Goal: Check status: Check status

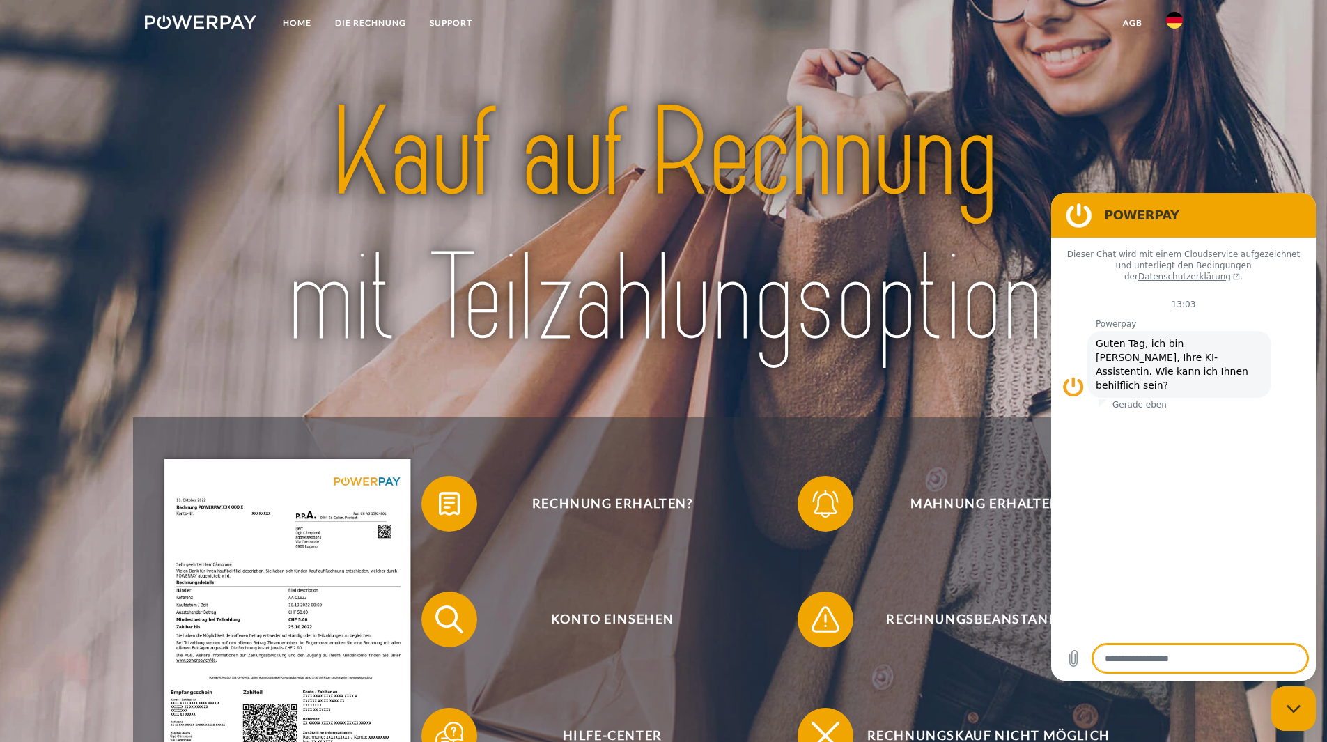
click at [652, 150] on img at bounding box center [663, 227] width 935 height 305
click at [344, 19] on link "DIE RECHNUNG" at bounding box center [370, 22] width 95 height 25
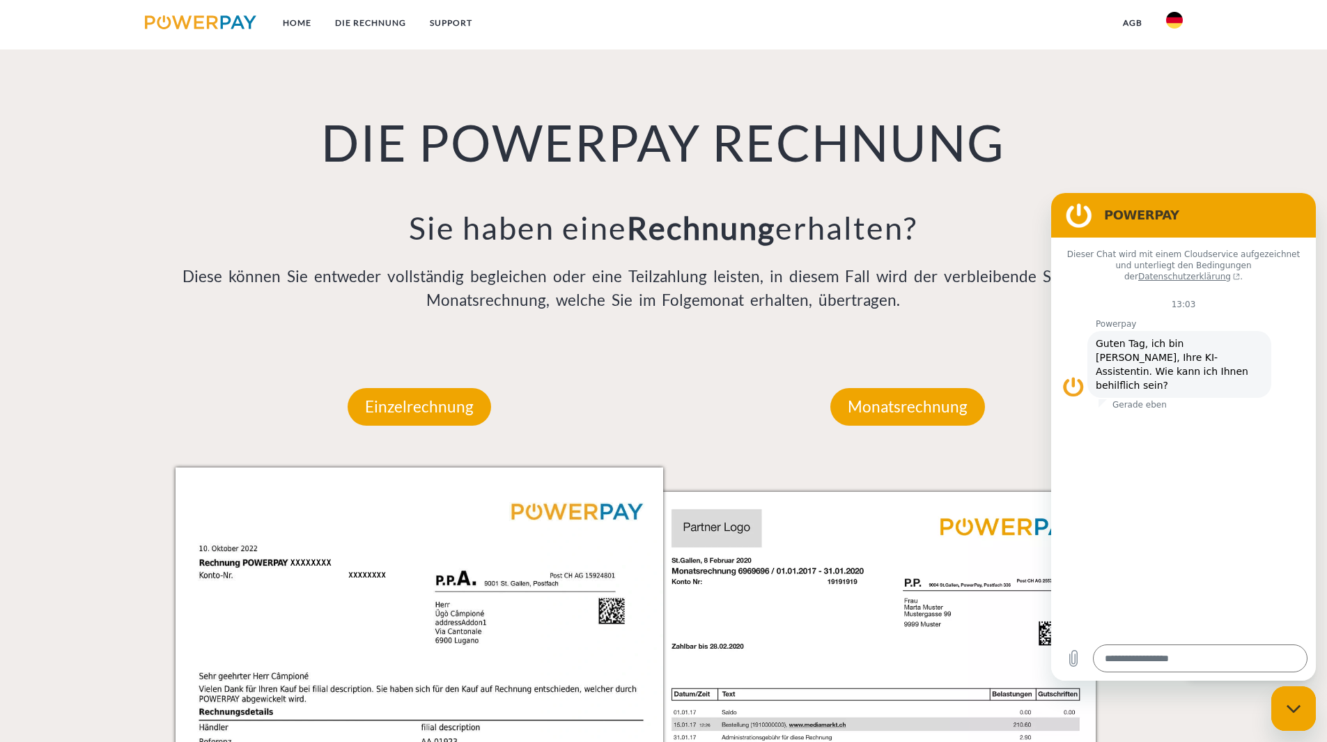
scroll to position [930, 0]
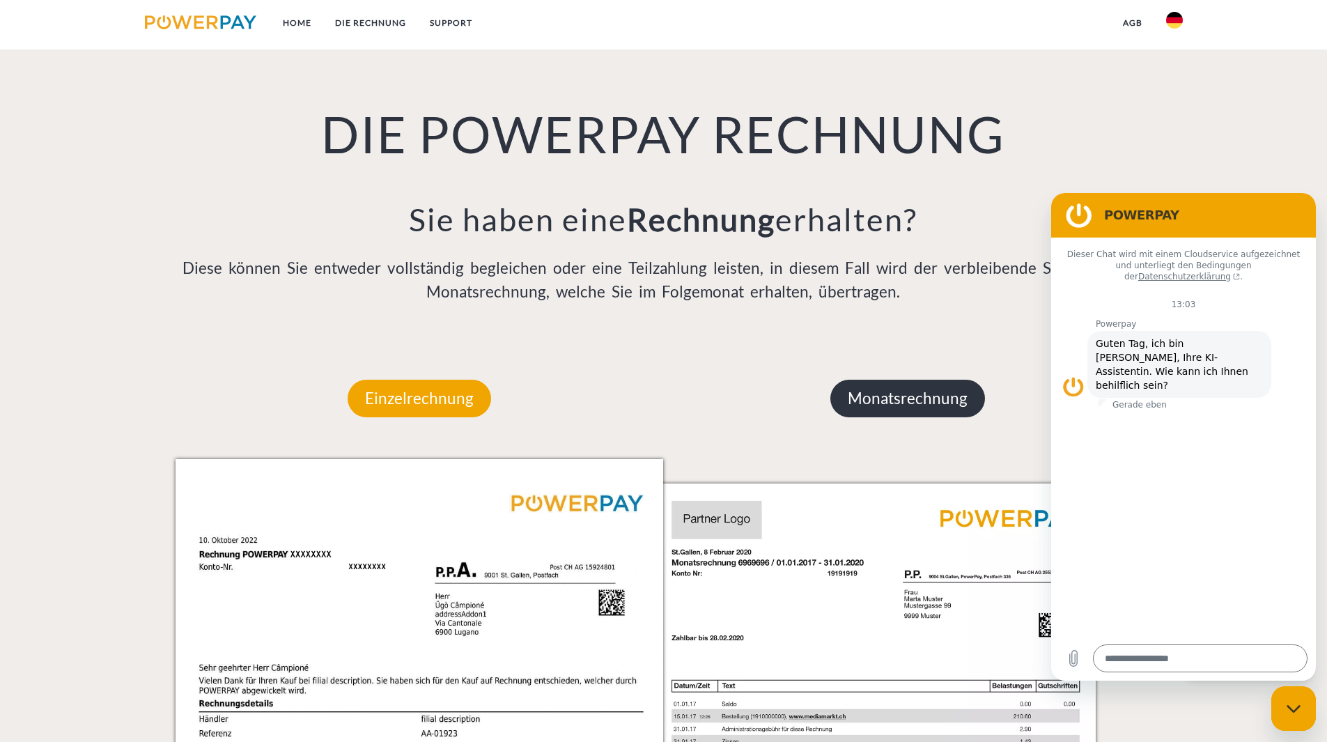
click at [652, 400] on p "Monatsrechnung" at bounding box center [907, 399] width 155 height 38
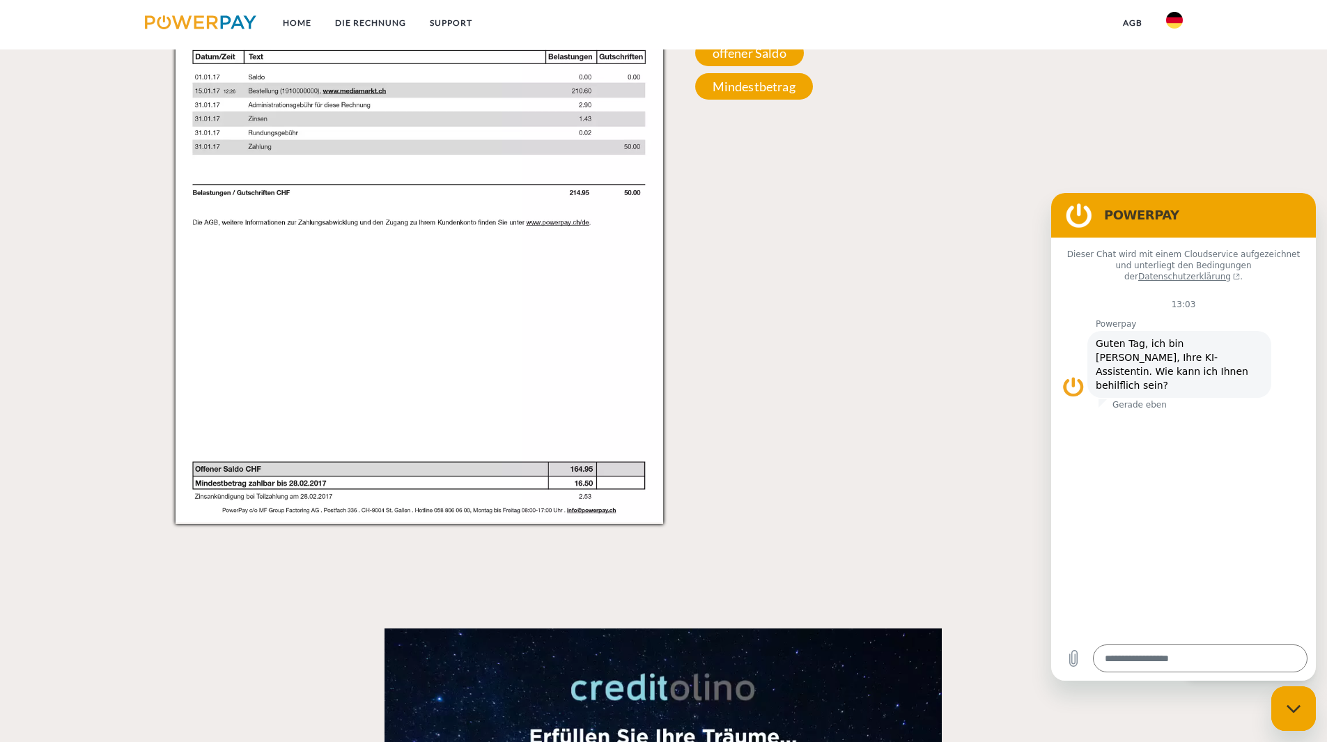
scroll to position [2498, 0]
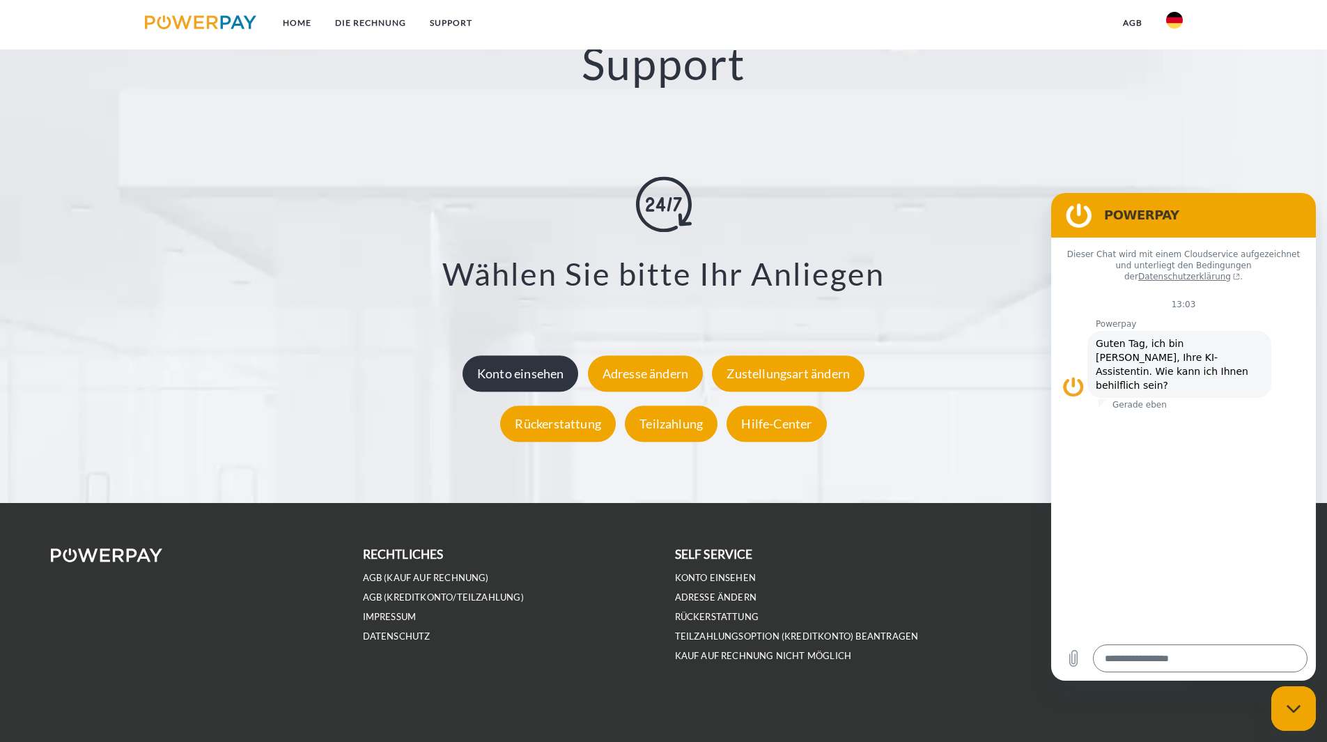
click at [515, 367] on div "Konto einsehen" at bounding box center [520, 373] width 116 height 36
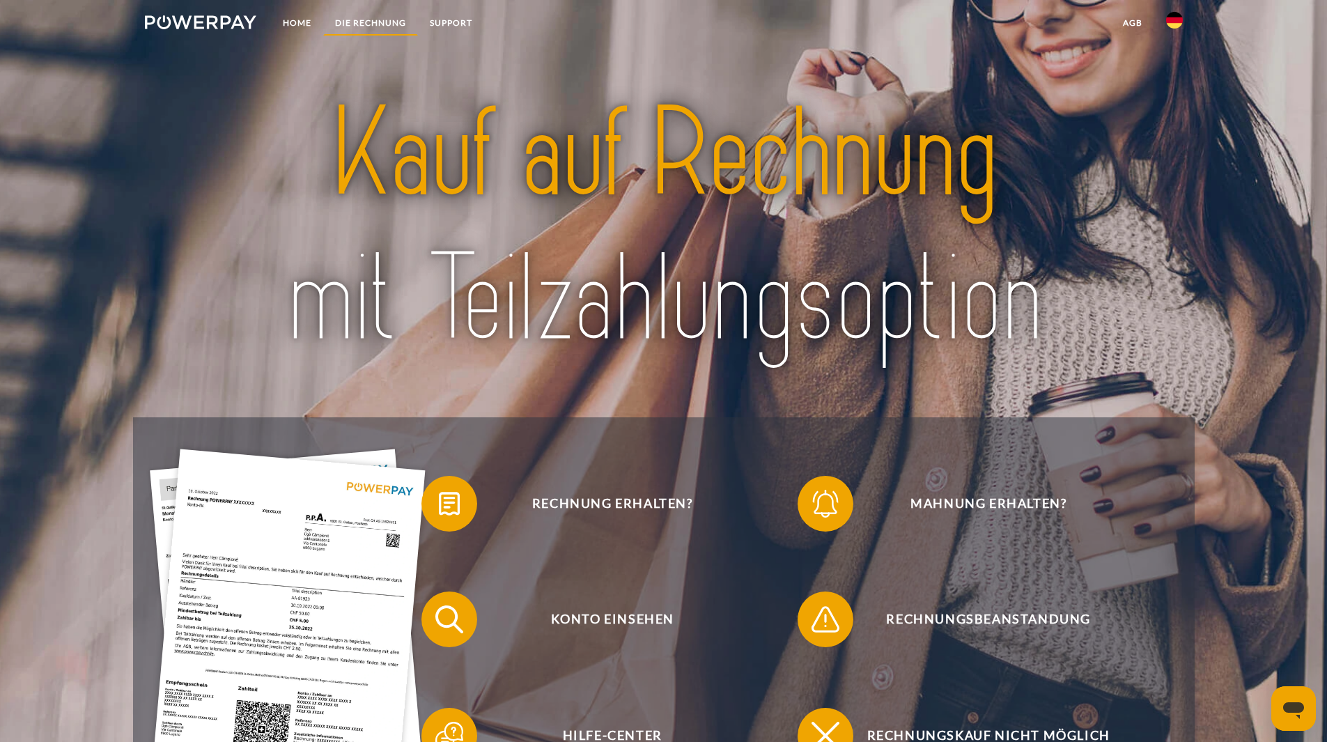
click at [353, 20] on link "DIE RECHNUNG" at bounding box center [370, 22] width 95 height 25
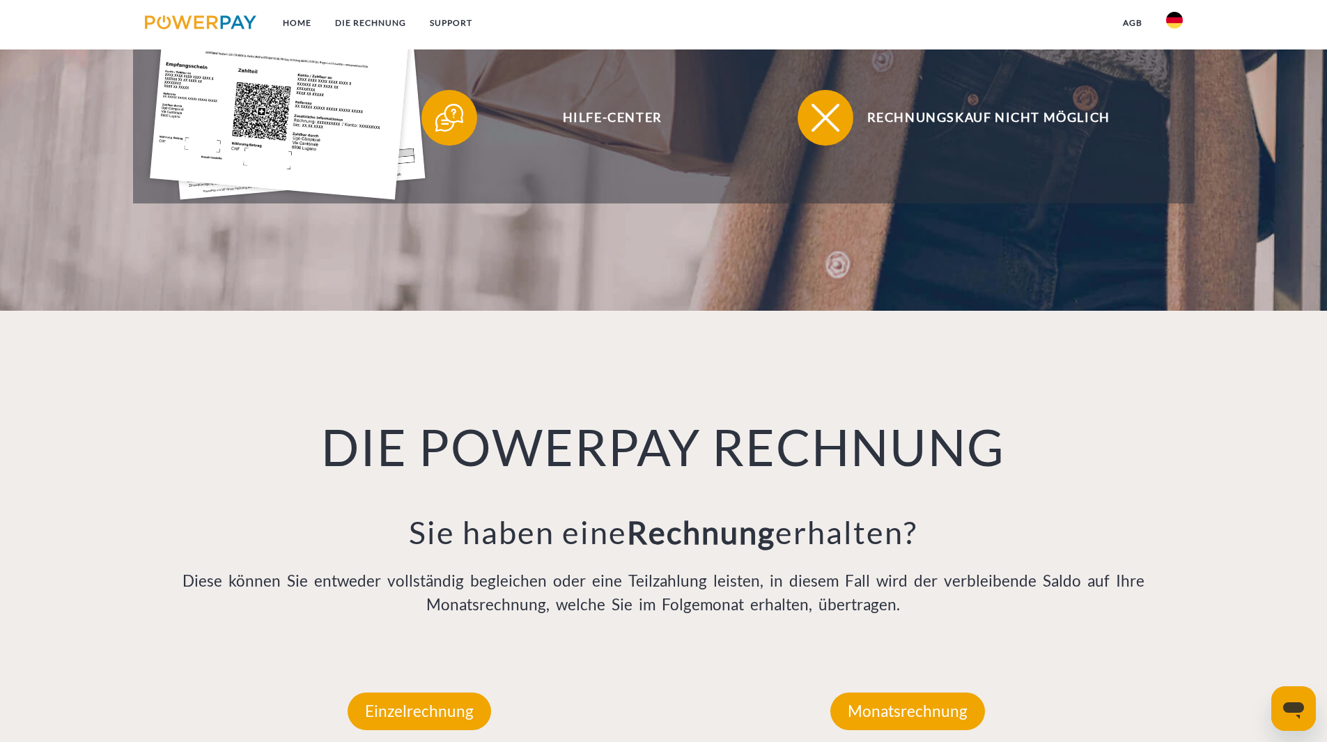
scroll to position [791, 0]
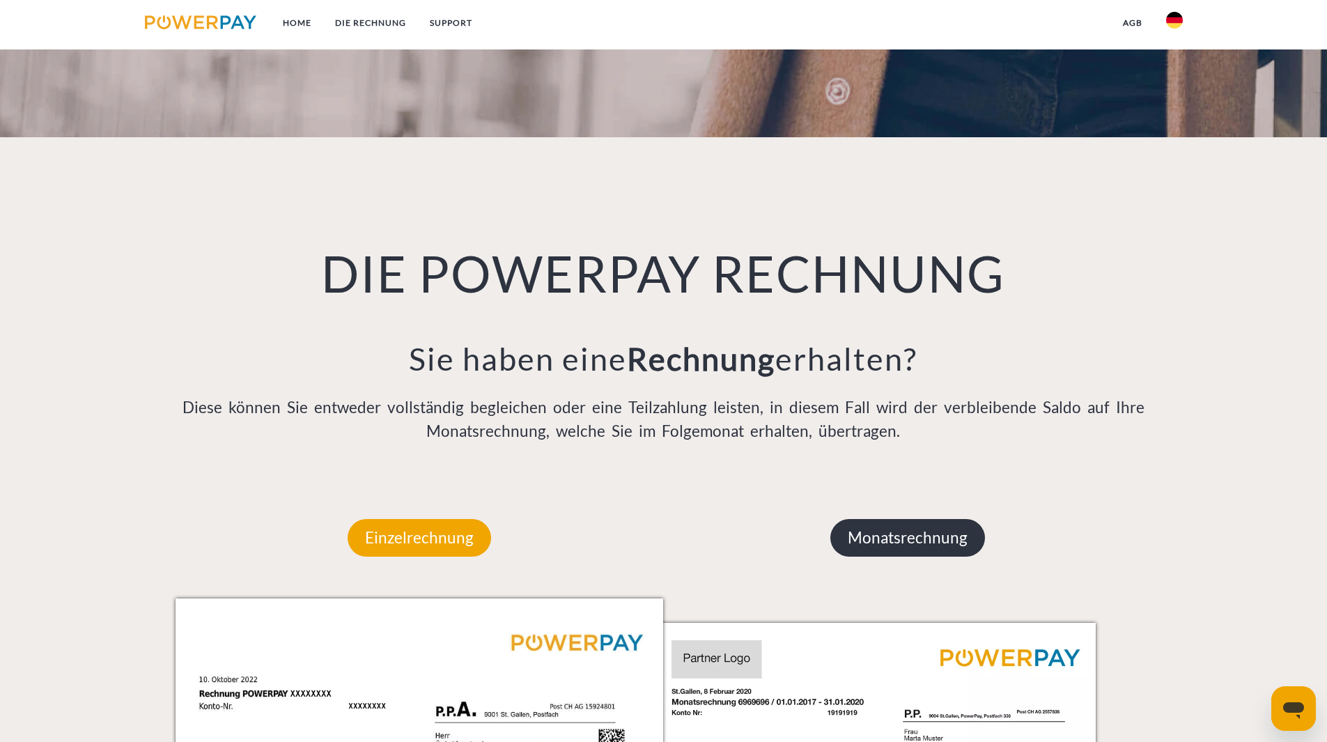
click at [936, 532] on p "Monatsrechnung" at bounding box center [907, 538] width 155 height 38
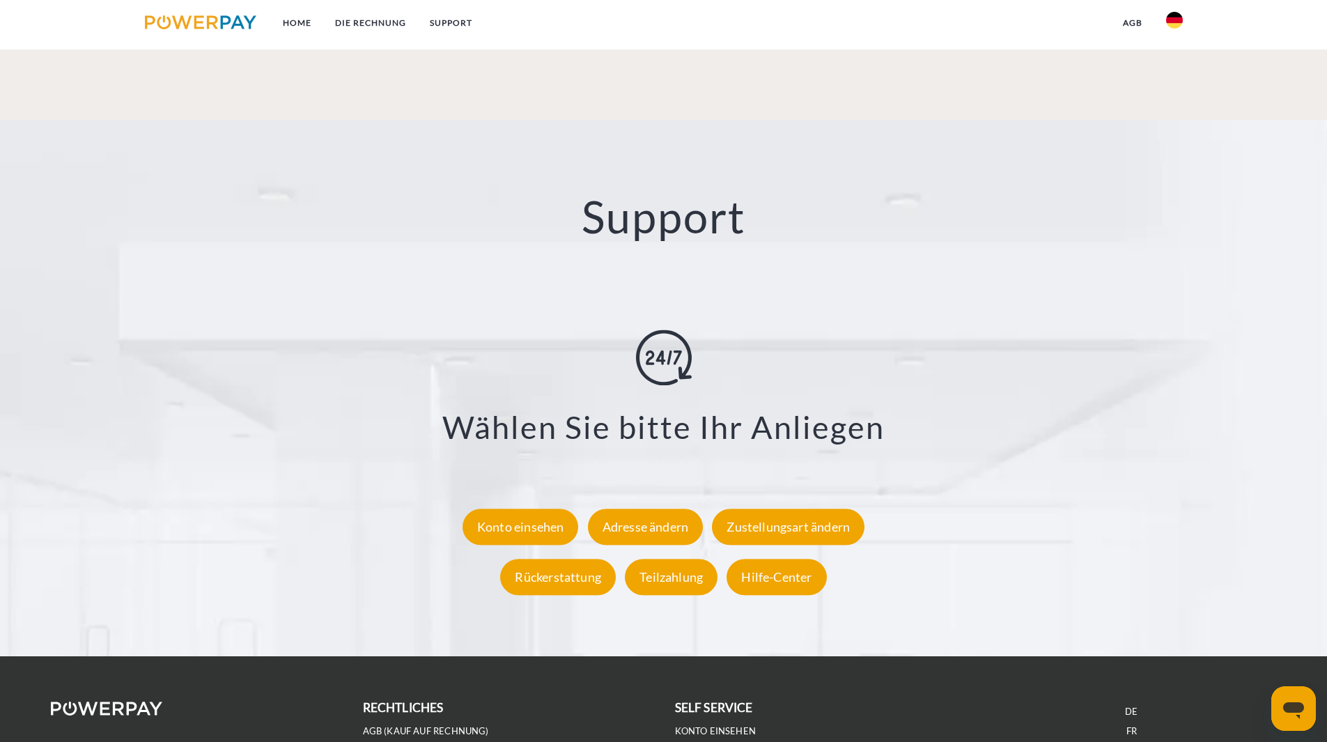
scroll to position [2498, 0]
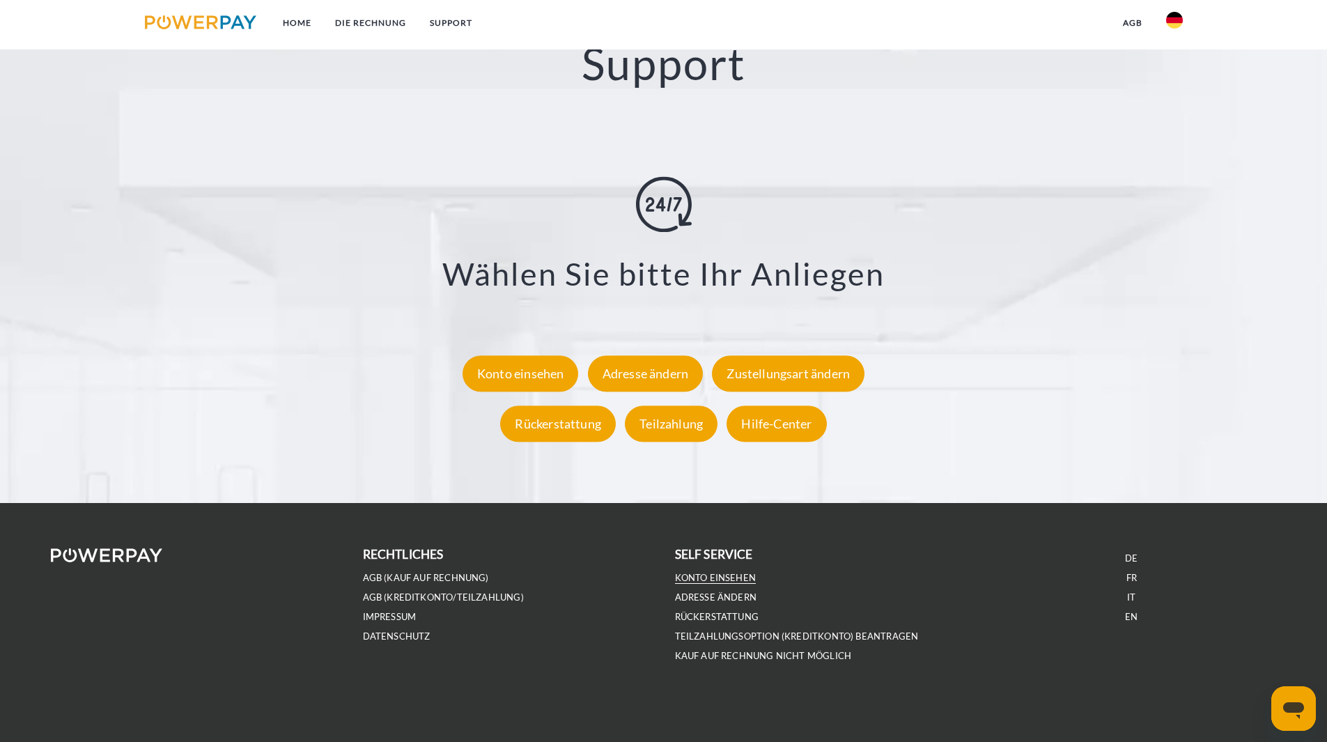
click at [699, 579] on link "Konto einsehen" at bounding box center [715, 578] width 81 height 12
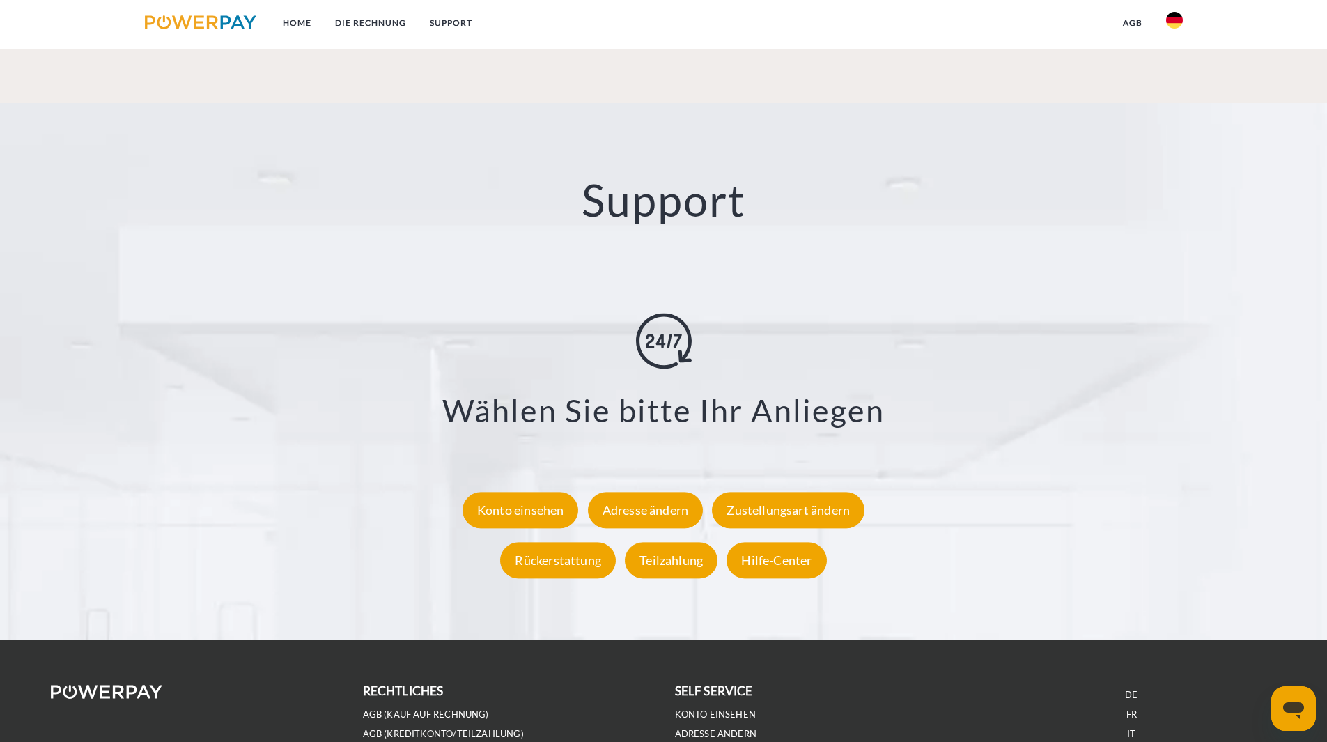
scroll to position [2359, 0]
